Goal: Book appointment/travel/reservation

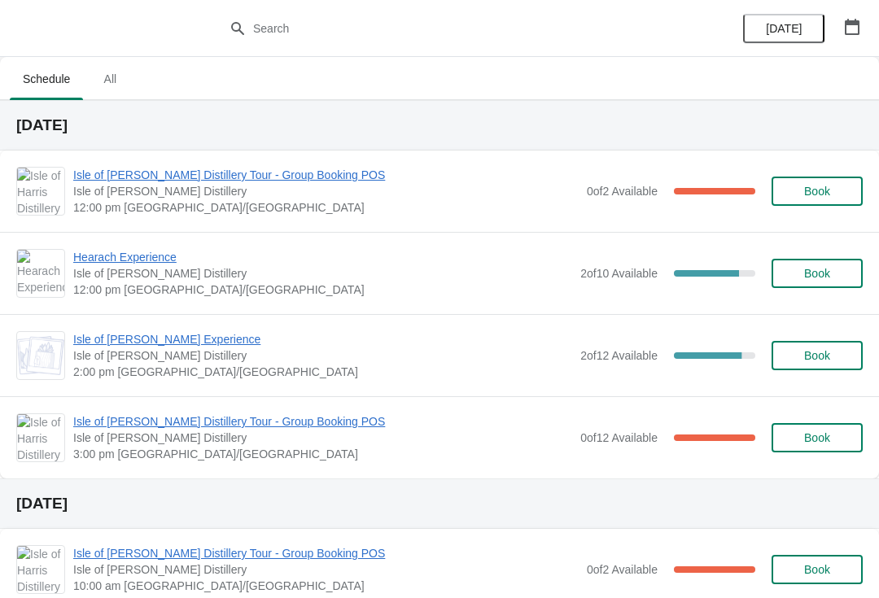
click at [865, 28] on button "button" at bounding box center [852, 26] width 29 height 29
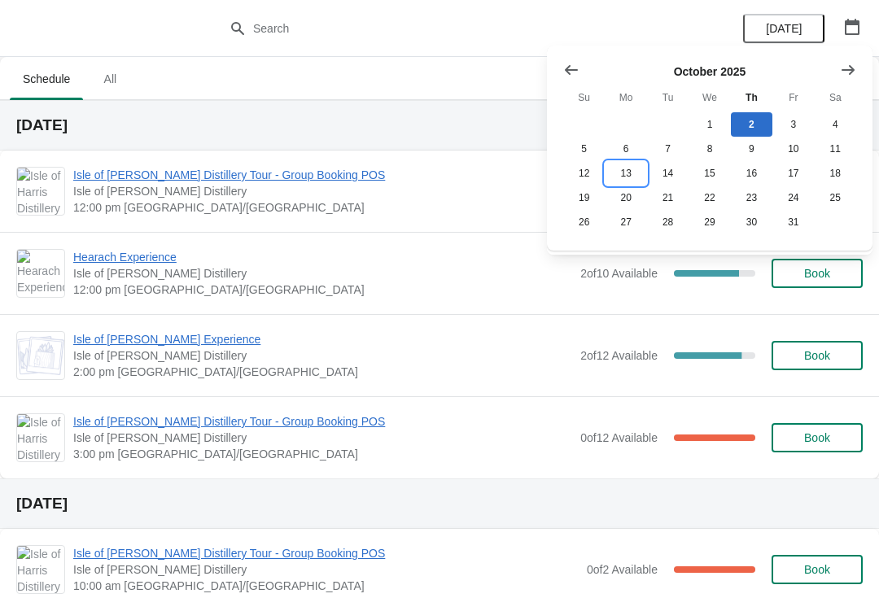
click at [635, 175] on button "13" at bounding box center [626, 173] width 42 height 24
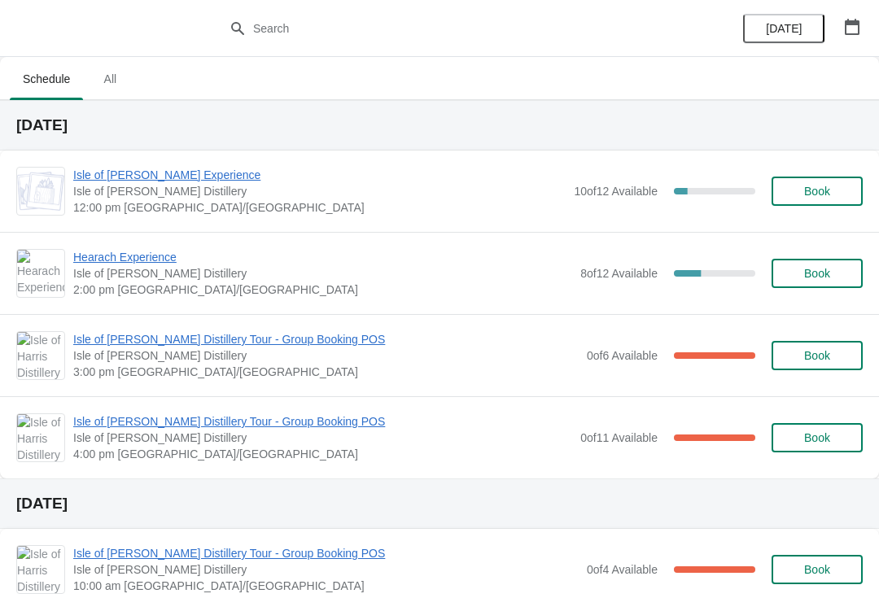
click at [828, 348] on button "Book" at bounding box center [817, 355] width 91 height 29
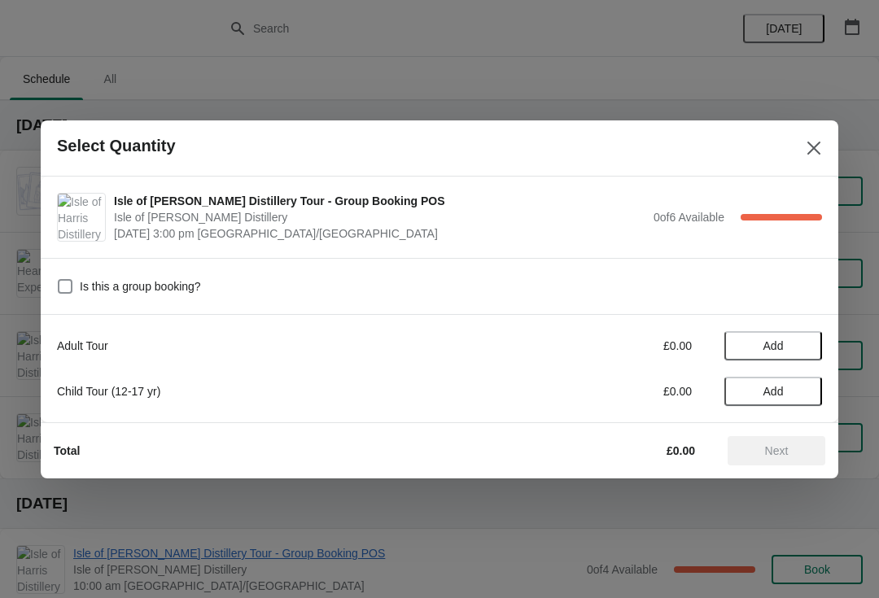
click at [784, 340] on span "Add" at bounding box center [774, 346] width 20 height 13
click at [809, 344] on icon at bounding box center [801, 345] width 17 height 17
click at [809, 342] on icon at bounding box center [801, 345] width 17 height 17
click at [809, 348] on icon at bounding box center [801, 345] width 17 height 17
click at [807, 343] on icon at bounding box center [801, 345] width 17 height 17
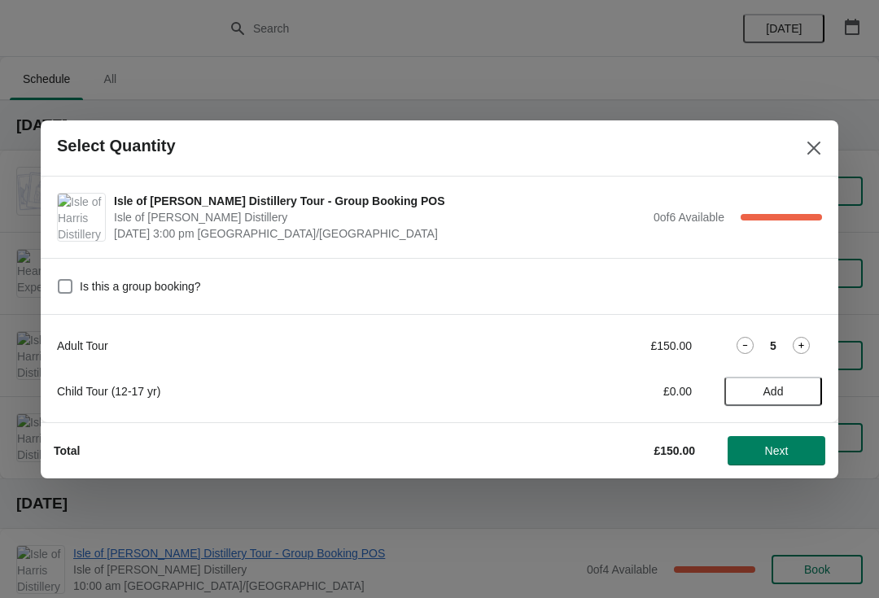
click at [816, 344] on div "5" at bounding box center [774, 345] width 98 height 17
click at [808, 348] on icon at bounding box center [801, 345] width 17 height 17
click at [777, 447] on span "Next" at bounding box center [777, 451] width 24 height 13
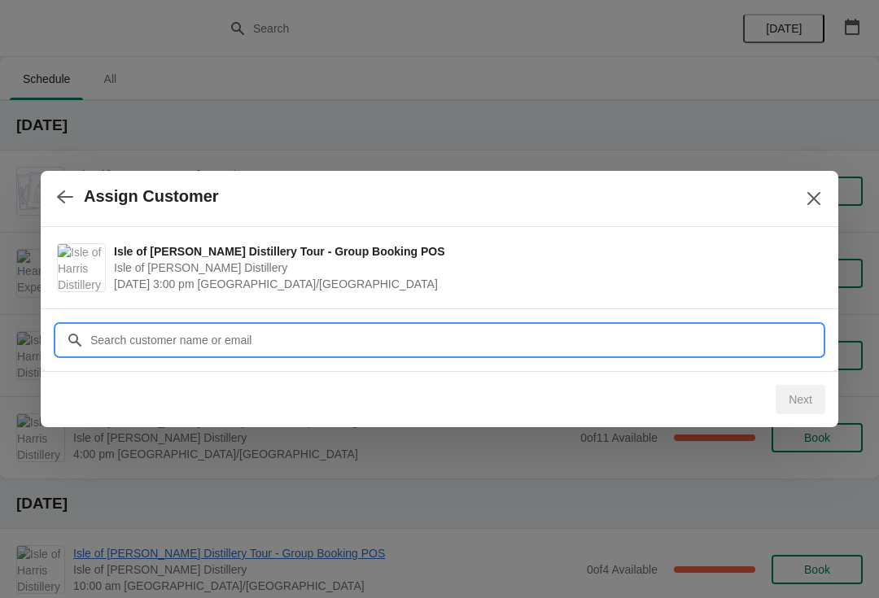
click at [322, 340] on input "Customer" at bounding box center [456, 340] width 733 height 29
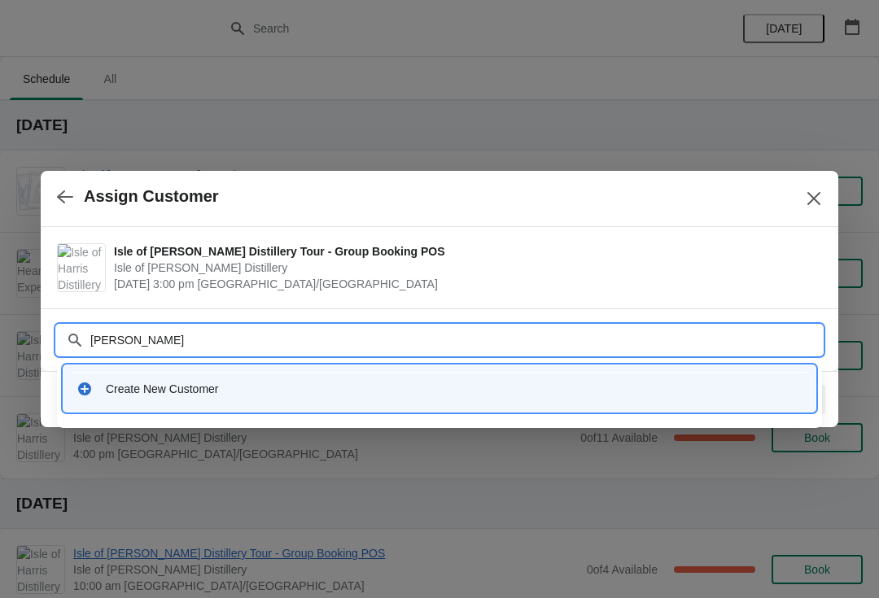
type input "[PERSON_NAME]"
click at [285, 397] on div "Create New Customer" at bounding box center [454, 389] width 697 height 16
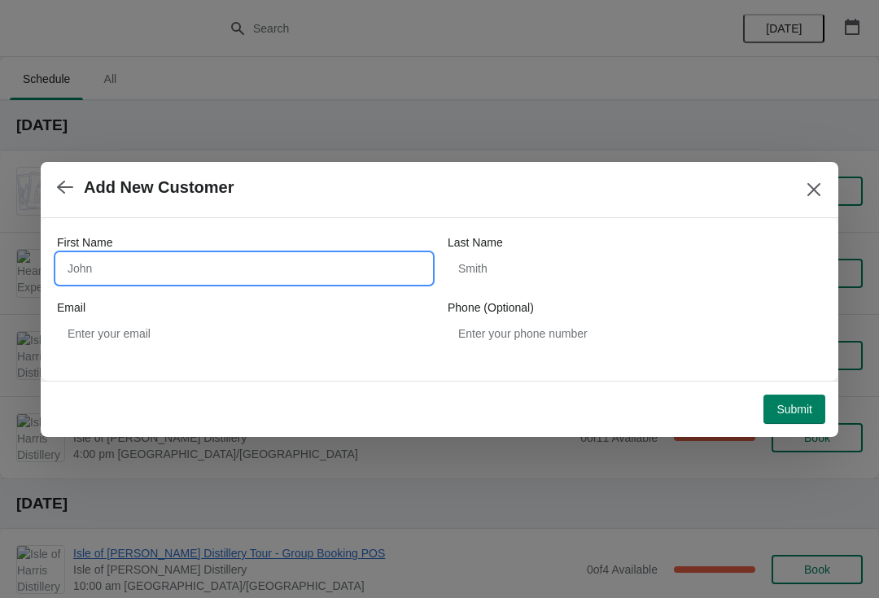
click at [243, 268] on input "First Name" at bounding box center [244, 268] width 375 height 29
type input "[PERSON_NAME]"
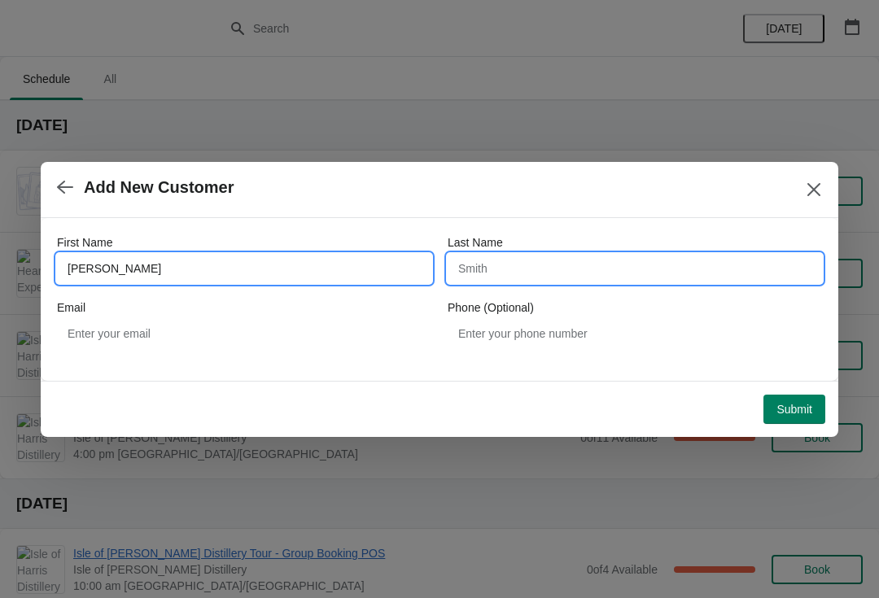
click at [564, 271] on input "Last Name" at bounding box center [635, 268] width 375 height 29
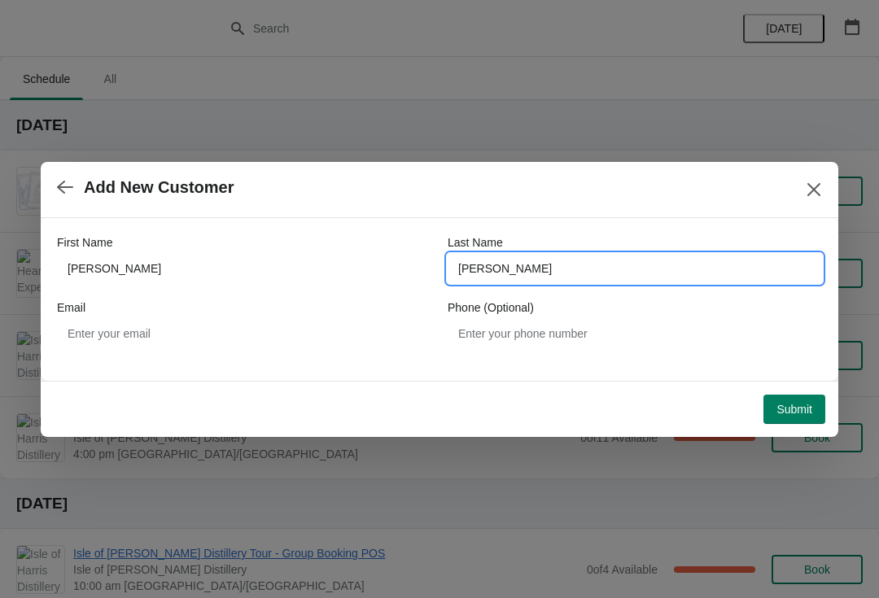
type input "[PERSON_NAME]"
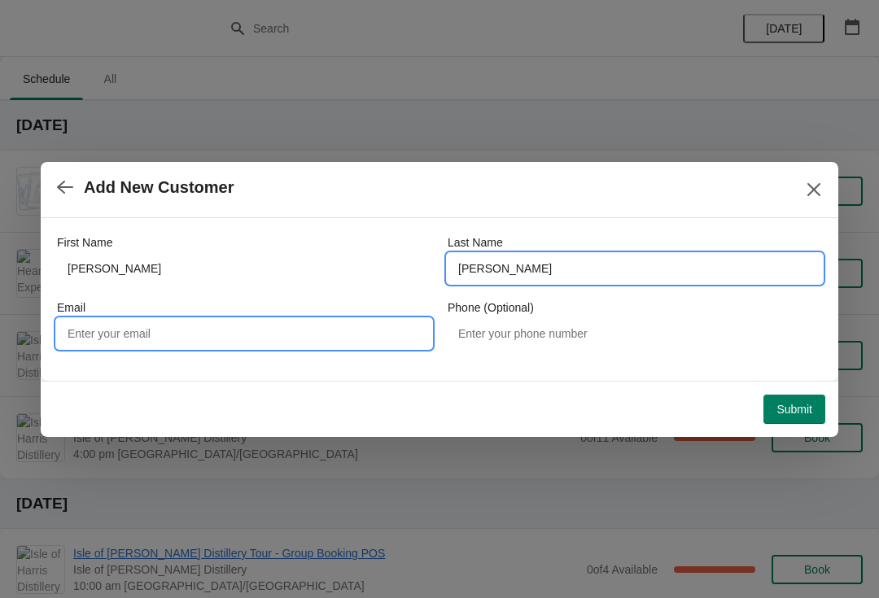
click at [268, 347] on input "Email" at bounding box center [244, 333] width 375 height 29
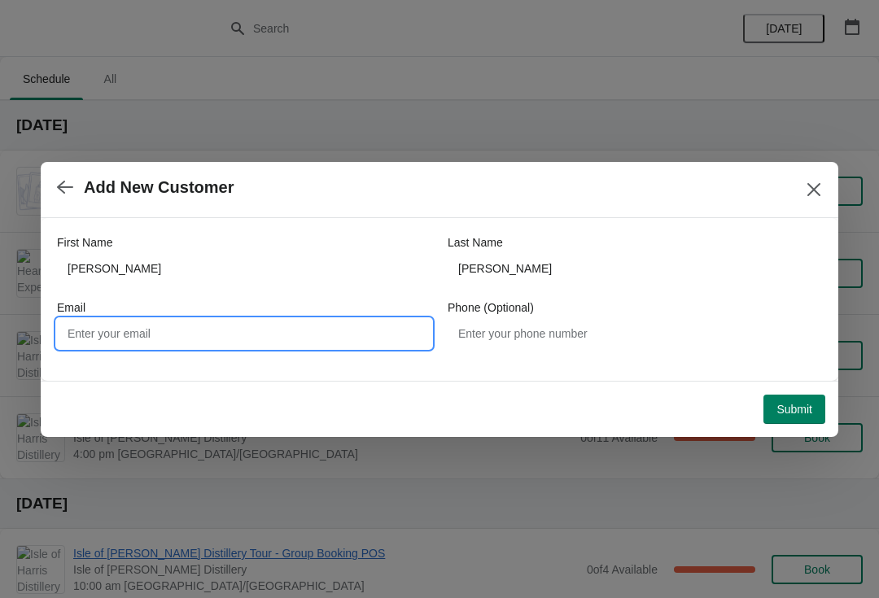
click at [801, 405] on span "Submit" at bounding box center [795, 409] width 36 height 13
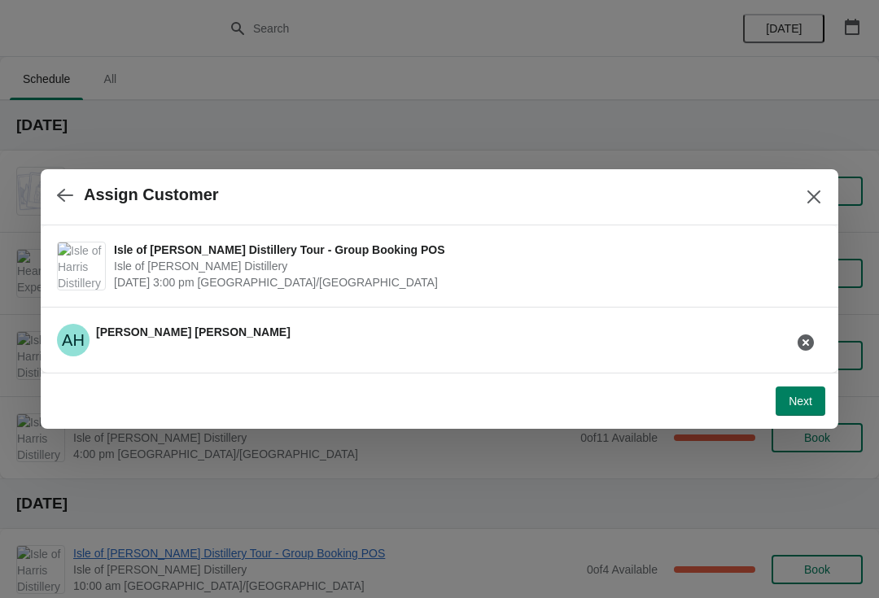
click at [784, 410] on button "Next" at bounding box center [801, 401] width 50 height 29
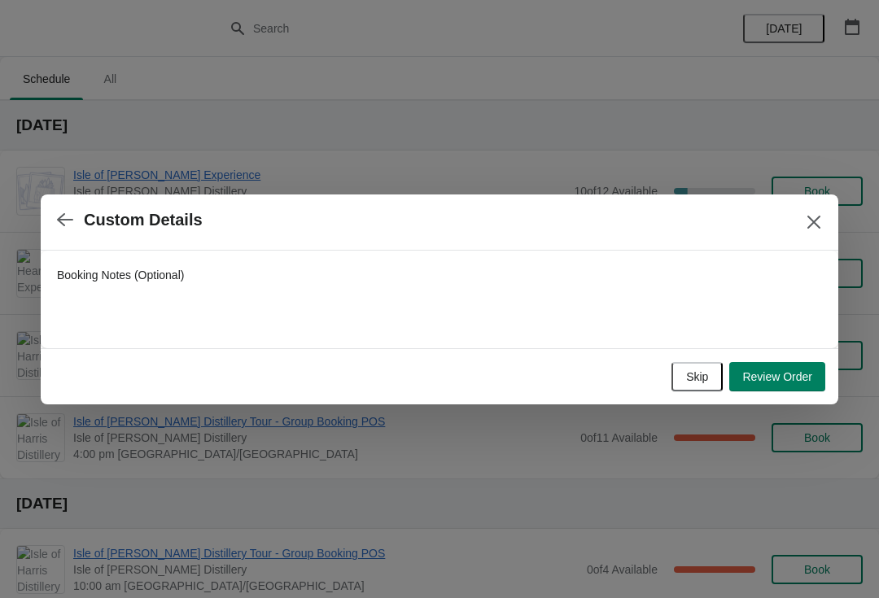
click at [791, 377] on span "Review Order" at bounding box center [778, 376] width 70 height 13
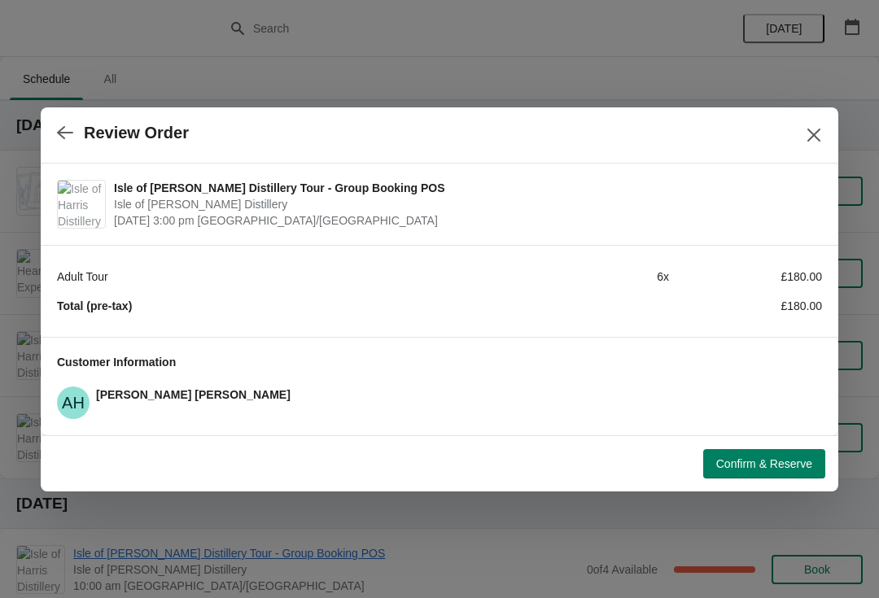
click at [787, 458] on span "Confirm & Reserve" at bounding box center [764, 464] width 96 height 13
click at [814, 138] on icon "Close" at bounding box center [814, 135] width 16 height 16
